Goal: Task Accomplishment & Management: Manage account settings

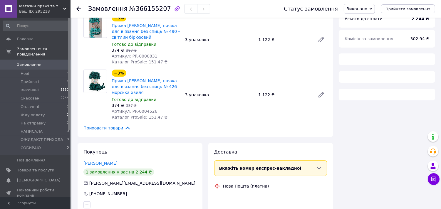
scroll to position [196, 0]
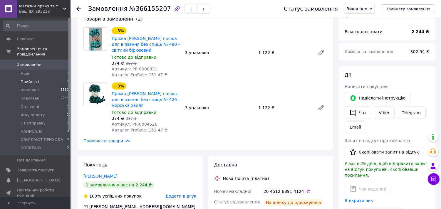
click at [28, 79] on span "Прийняті" at bounding box center [30, 81] width 18 height 5
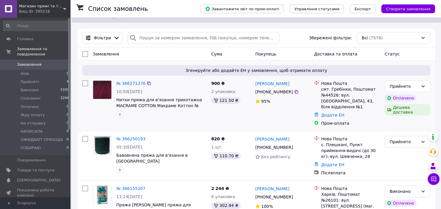
scroll to position [65, 0]
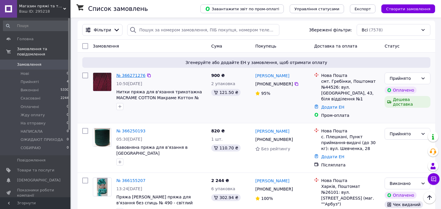
click at [121, 73] on link "№ 366271276" at bounding box center [130, 75] width 29 height 5
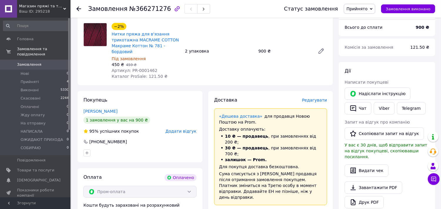
scroll to position [228, 0]
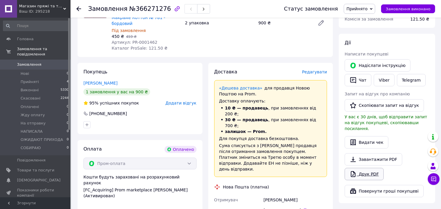
click at [373, 168] on link "Друк PDF" at bounding box center [364, 174] width 39 height 12
click at [377, 80] on link "Viber" at bounding box center [384, 80] width 21 height 12
click at [360, 12] on span "Прийнято" at bounding box center [359, 9] width 31 height 10
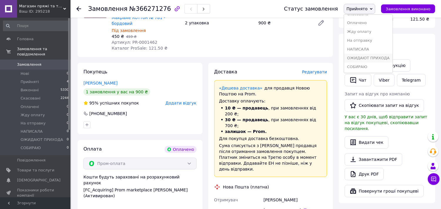
click at [367, 58] on li "ОЖИДАЮТ ПРИХОДА" at bounding box center [368, 58] width 48 height 9
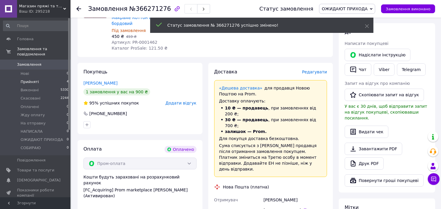
click at [27, 79] on span "Прийняті" at bounding box center [30, 81] width 18 height 5
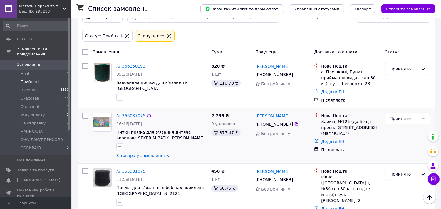
scroll to position [84, 0]
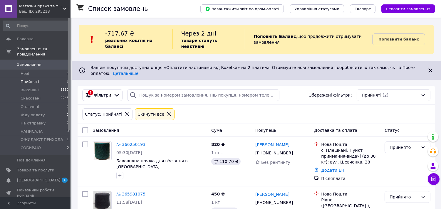
scroll to position [22, 0]
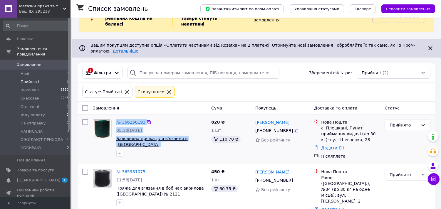
drag, startPoint x: 112, startPoint y: 128, endPoint x: 174, endPoint y: 134, distance: 62.5
click at [174, 134] on div "№ 366250193 05:30, 12.10.2025 Бавовняна пряжа для в'язання в бобінах (Туреччина…" at bounding box center [149, 138] width 118 height 42
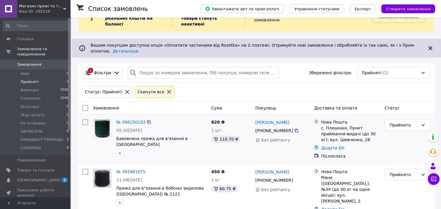
click at [169, 149] on div at bounding box center [161, 153] width 93 height 9
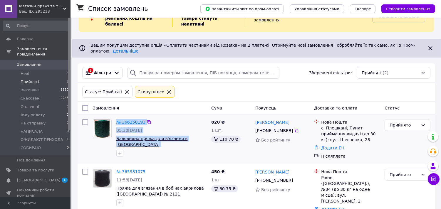
drag, startPoint x: 115, startPoint y: 128, endPoint x: 189, endPoint y: 135, distance: 75.2
click at [189, 135] on div "№ 366250193 05:30, 12.10.2025 Бавовняна пряжа для в'язання в бобінах (Туреччина…" at bounding box center [149, 138] width 118 height 42
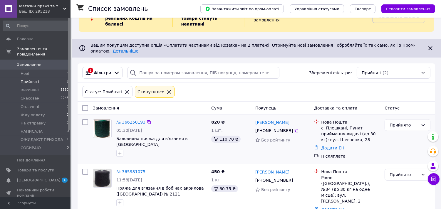
click at [187, 153] on div "Замовлення Cума Покупець Доставка та оплата Статус № 366250193 05:30, 12.10.202…" at bounding box center [256, 164] width 357 height 124
click at [177, 149] on div at bounding box center [161, 153] width 93 height 9
click at [131, 169] on link "№ 365981075" at bounding box center [130, 171] width 29 height 5
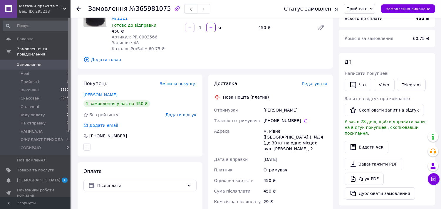
scroll to position [65, 0]
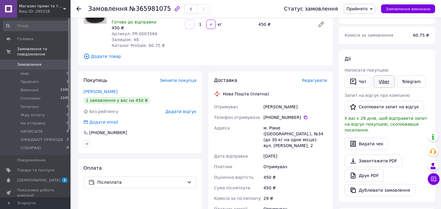
click at [381, 82] on link "Viber" at bounding box center [384, 81] width 21 height 12
click at [371, 169] on link "Друк PDF" at bounding box center [364, 175] width 39 height 12
click at [366, 8] on span "Прийнято" at bounding box center [356, 8] width 21 height 5
drag, startPoint x: 369, startPoint y: 63, endPoint x: 323, endPoint y: 61, distance: 45.9
click at [368, 64] on li "НАПИСАЛА" at bounding box center [368, 64] width 48 height 9
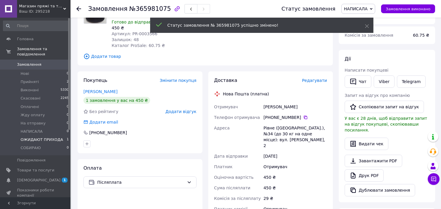
click at [35, 137] on span "ОЖИДАЮТ ПРИХОДА" at bounding box center [42, 139] width 43 height 5
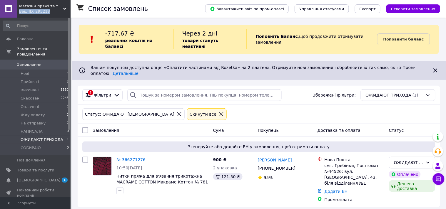
click at [63, 7] on div "Магазин пряжі та товарів для творчості "ZEBRA" Ваш ID: 295218 Сайт Магазин пряж…" at bounding box center [35, 9] width 70 height 18
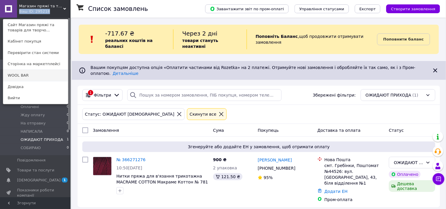
click at [34, 73] on link "WOOL BAR" at bounding box center [35, 75] width 65 height 11
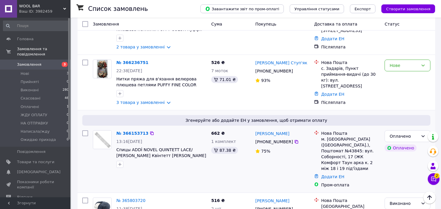
scroll to position [163, 0]
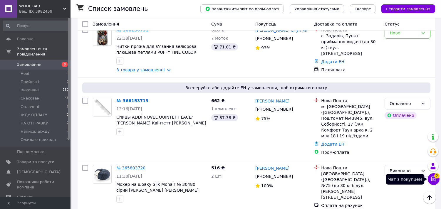
click at [435, 179] on icon at bounding box center [434, 179] width 6 height 6
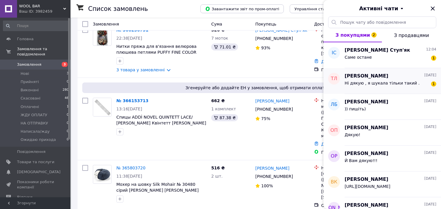
click at [366, 85] on span "Ні дякую , я шукала тільки такий ." at bounding box center [382, 83] width 75 height 5
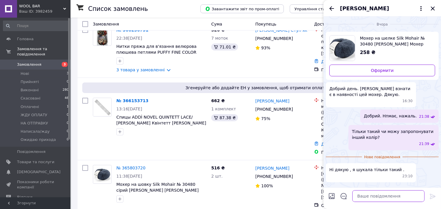
click at [358, 195] on textarea at bounding box center [388, 196] width 72 height 12
type textarea "Зрозуміло. Нажаль немає.."
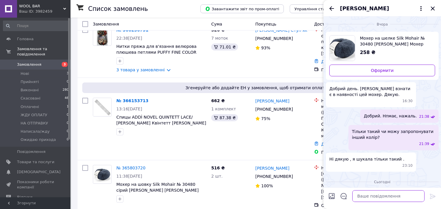
scroll to position [11, 0]
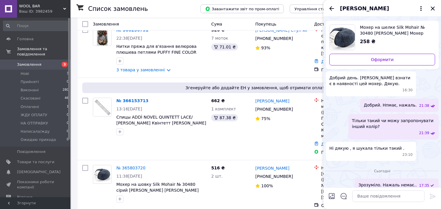
drag, startPoint x: 432, startPoint y: 8, endPoint x: 426, endPoint y: 1, distance: 9.0
click at [432, 7] on icon "Закрити" at bounding box center [433, 8] width 4 height 4
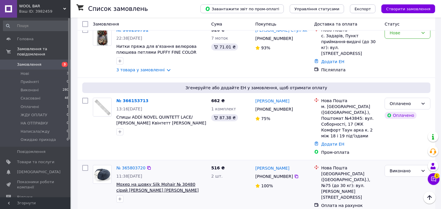
click at [145, 182] on span "Мохер на шовку Silk Mohair № 30480 сірий [PERSON_NAME] [PERSON_NAME] (Італия)" at bounding box center [157, 190] width 82 height 16
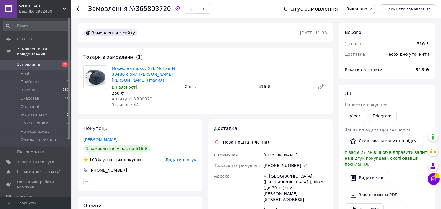
click at [127, 74] on link "Мохер на шовку Silk Mohair № 30480 сірий [PERSON_NAME] [PERSON_NAME] (Італия)" at bounding box center [144, 74] width 65 height 16
